Goal: Information Seeking & Learning: Learn about a topic

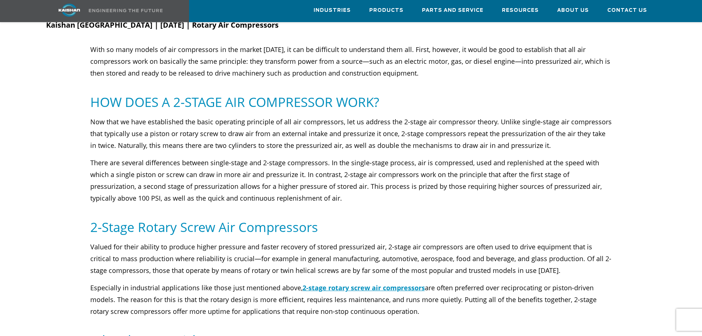
scroll to position [111, 0]
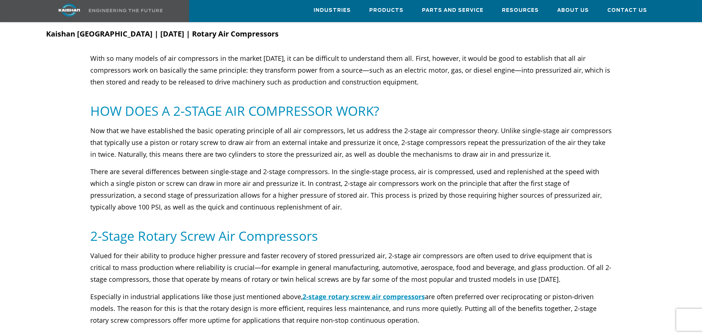
click at [198, 202] on div "**********" at bounding box center [351, 324] width 702 height 697
click at [219, 190] on p "There are several differences between single-stage and 2-stage compressors. In …" at bounding box center [351, 188] width 522 height 47
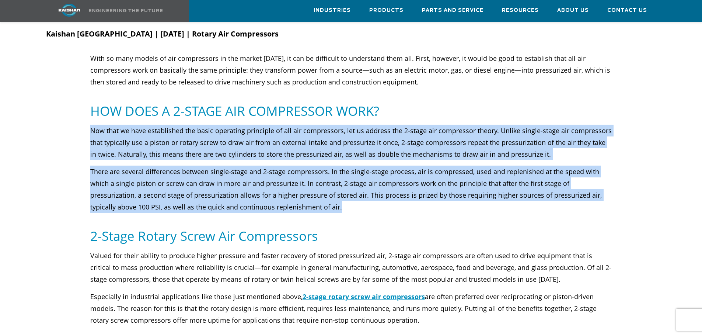
drag, startPoint x: 283, startPoint y: 196, endPoint x: 84, endPoint y: 119, distance: 213.2
click at [84, 125] on div "Now that we have established the basic operating principle of all air compresso…" at bounding box center [351, 169] width 619 height 88
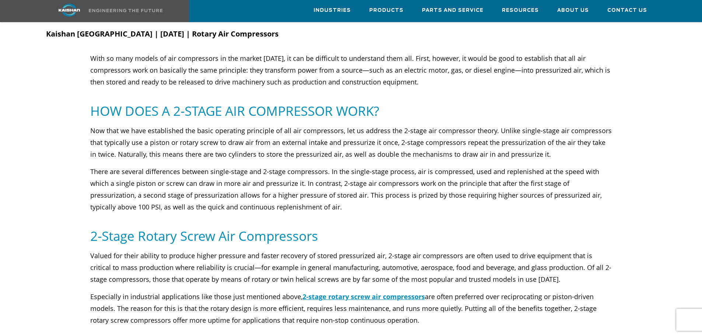
click at [240, 276] on div "Valued for their ability to produce higher pressure and faster recovery of stor…" at bounding box center [351, 287] width 522 height 76
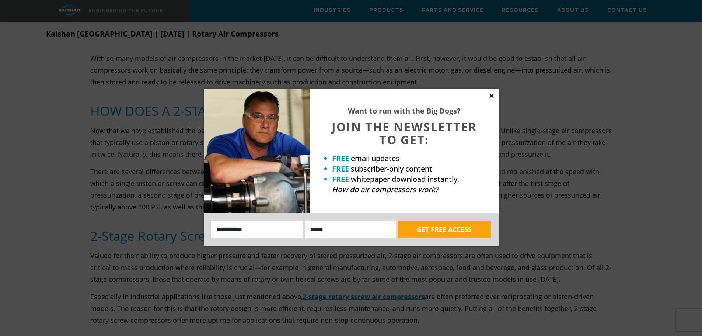
click at [494, 97] on icon at bounding box center [491, 95] width 7 height 7
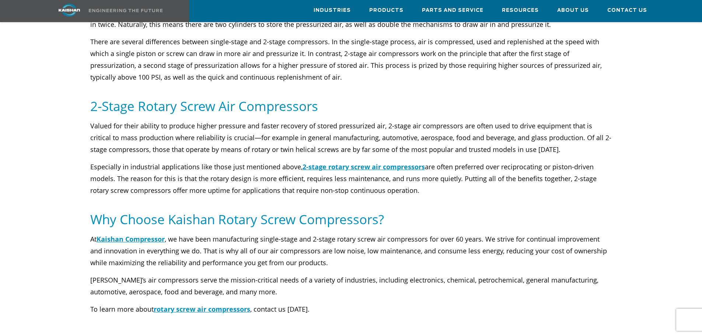
scroll to position [258, 0]
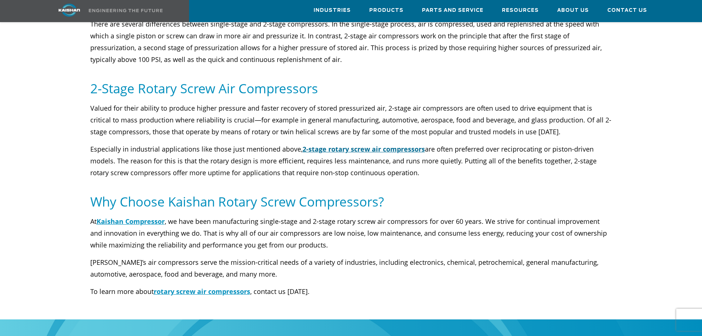
click at [380, 144] on link "2-stage rotary screw air compressors" at bounding box center [364, 148] width 122 height 9
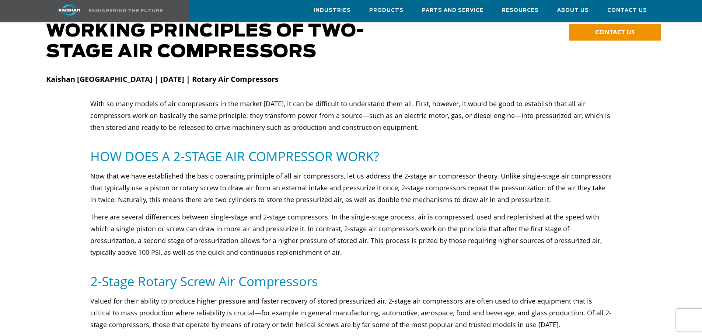
scroll to position [37, 0]
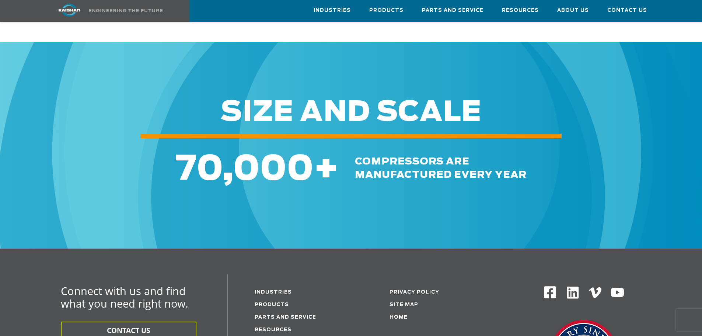
scroll to position [2211, 0]
